Goal: Information Seeking & Learning: Learn about a topic

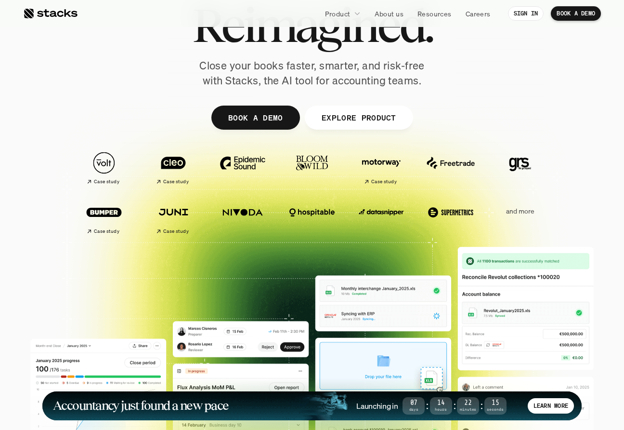
scroll to position [99, 0]
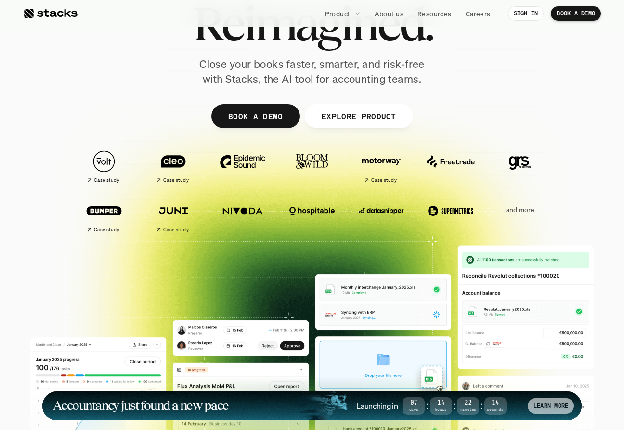
click at [548, 408] on p "LEARN MORE" at bounding box center [551, 405] width 35 height 7
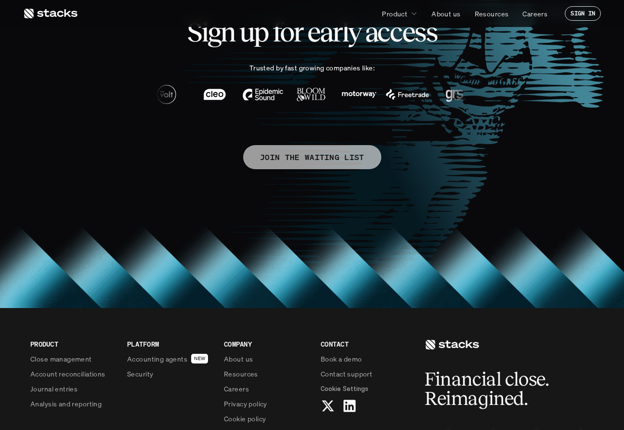
scroll to position [524, 0]
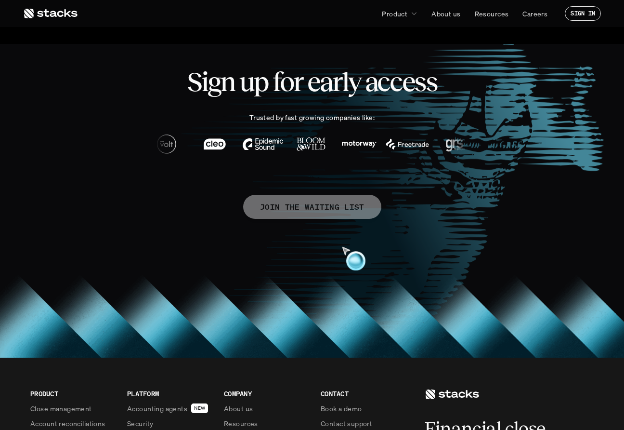
click at [338, 207] on p "JOIN THE WAITING LIST" at bounding box center [312, 207] width 105 height 14
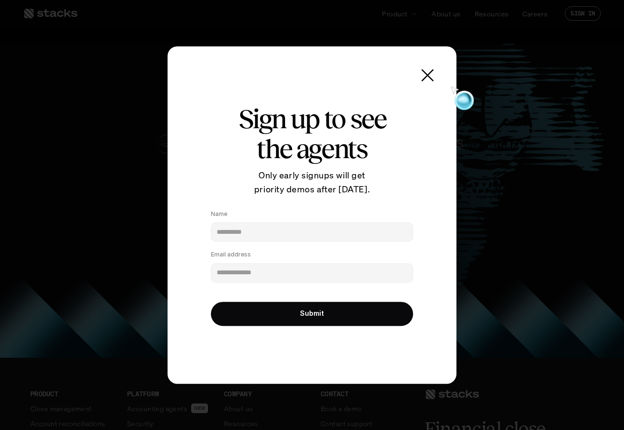
click at [430, 74] on use at bounding box center [427, 74] width 13 height 13
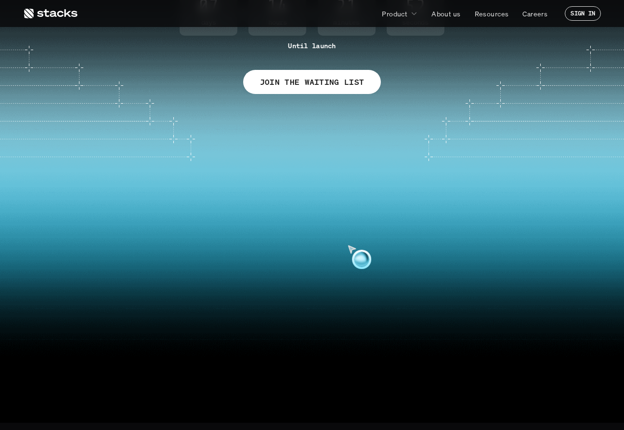
scroll to position [0, 0]
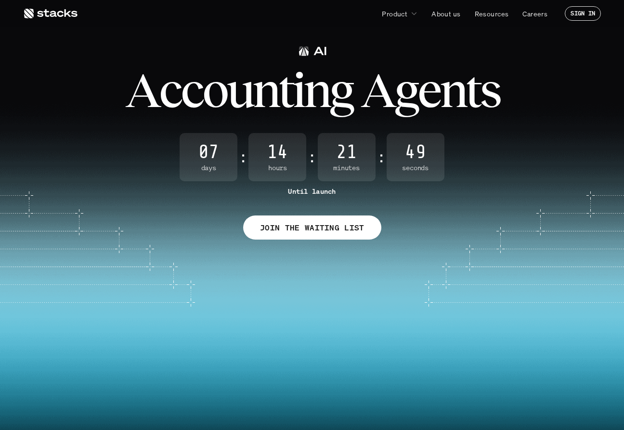
click at [64, 13] on icon at bounding box center [50, 14] width 54 height 12
click at [48, 18] on icon at bounding box center [50, 14] width 54 height 12
click at [65, 14] on use at bounding box center [50, 14] width 53 height 10
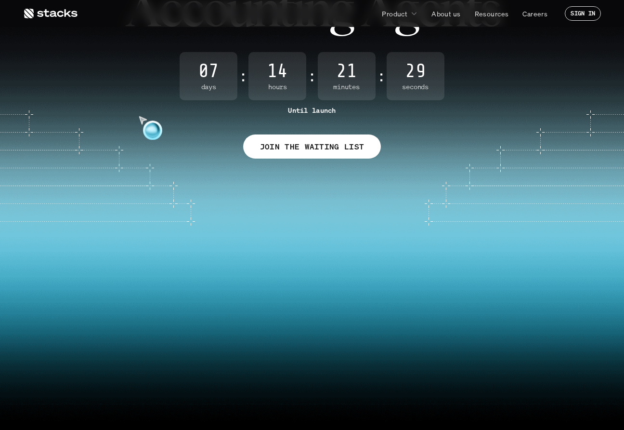
scroll to position [82, 0]
click at [468, 149] on div "A c c o u n t i n g A g e n t s 07 Days : 14 Hours : 21 Minutes : 28 Seconds Un…" at bounding box center [312, 59] width 624 height 196
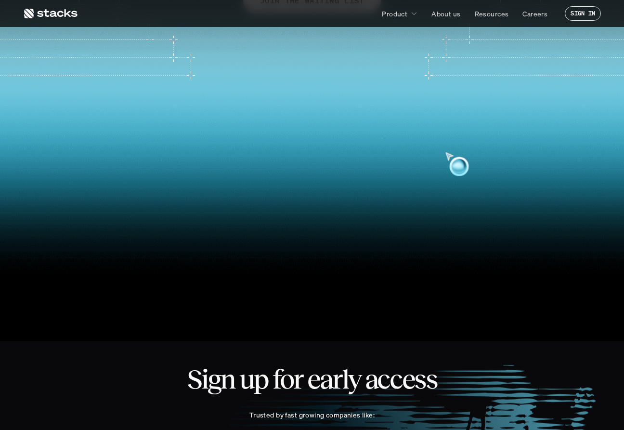
scroll to position [0, 0]
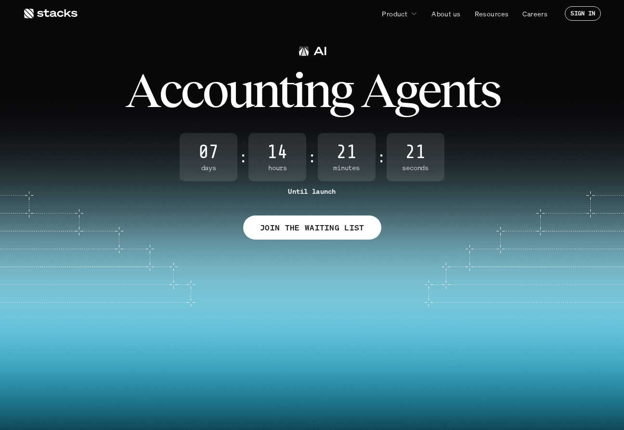
click at [66, 12] on icon at bounding box center [50, 14] width 54 height 12
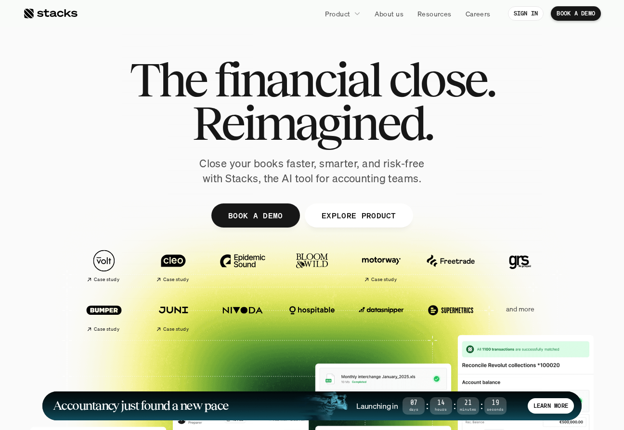
click at [357, 228] on div at bounding box center [312, 236] width 578 height 434
click at [361, 222] on link "EXPLORE PRODUCT" at bounding box center [358, 215] width 108 height 24
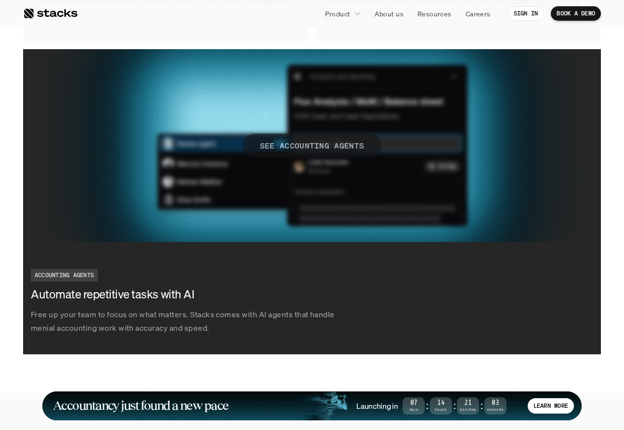
scroll to position [1752, 0]
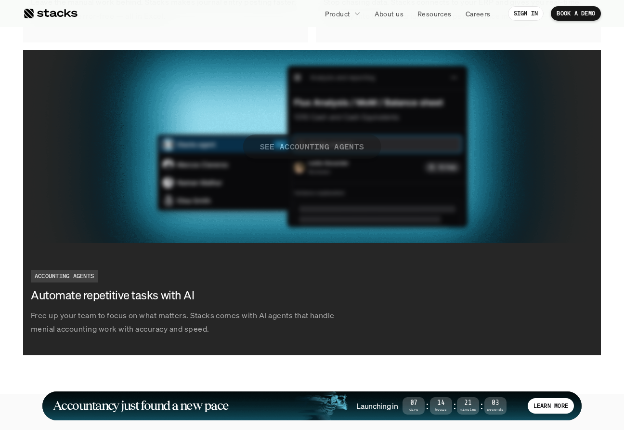
click at [319, 148] on p "SEE ACCOUNTING AGENTS" at bounding box center [312, 146] width 105 height 14
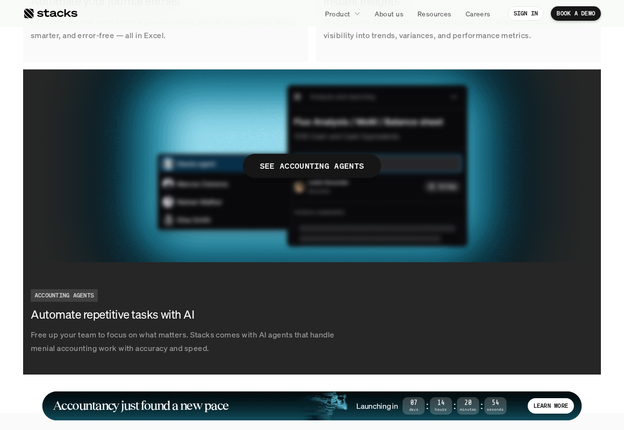
scroll to position [1734, 0]
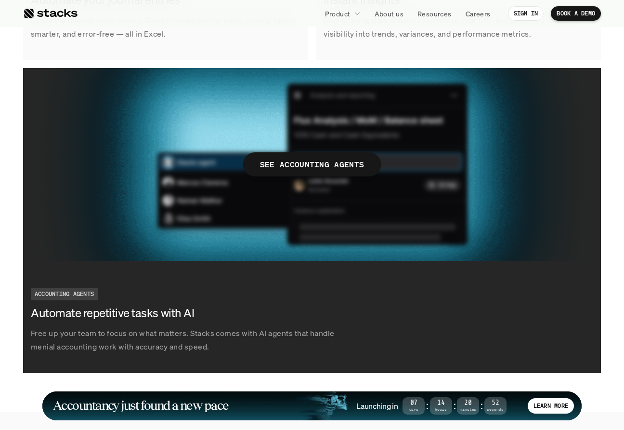
click at [87, 301] on div "Free up your team to focus on what matters. Stacks comes with AI agents that ha…" at bounding box center [312, 321] width 578 height 82
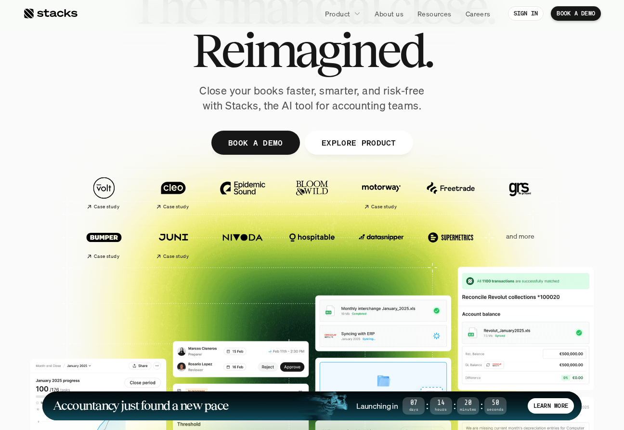
scroll to position [77, 0]
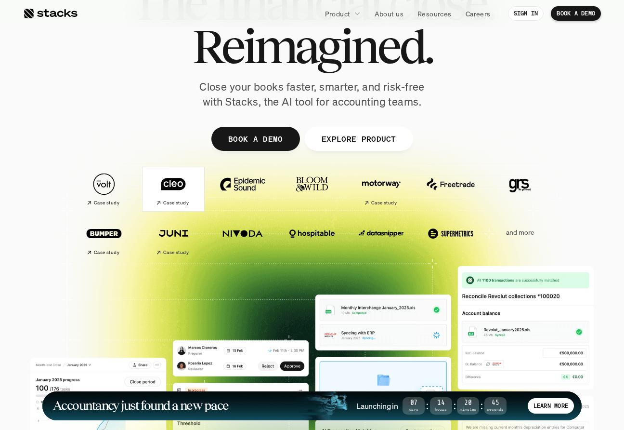
click at [186, 192] on img at bounding box center [173, 184] width 54 height 38
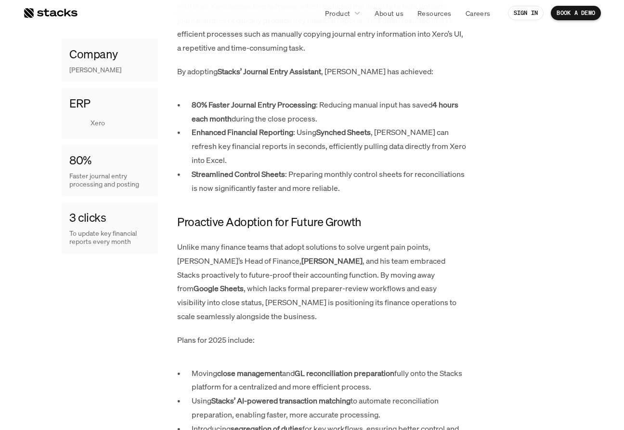
scroll to position [636, 0]
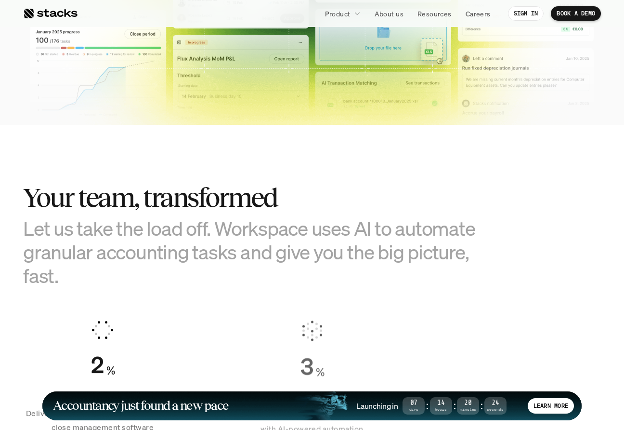
scroll to position [464, 0]
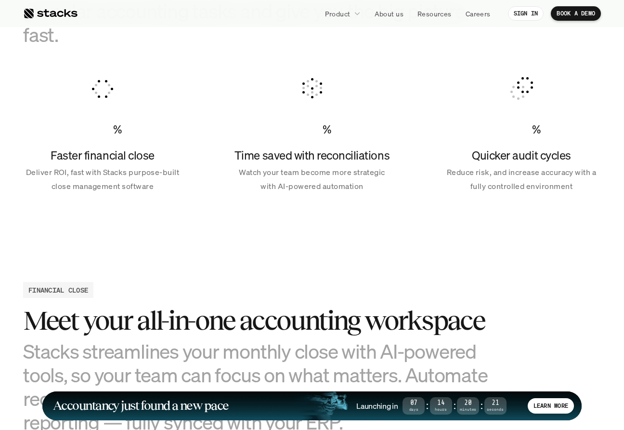
scroll to position [947, 0]
